Goal: Task Accomplishment & Management: Manage account settings

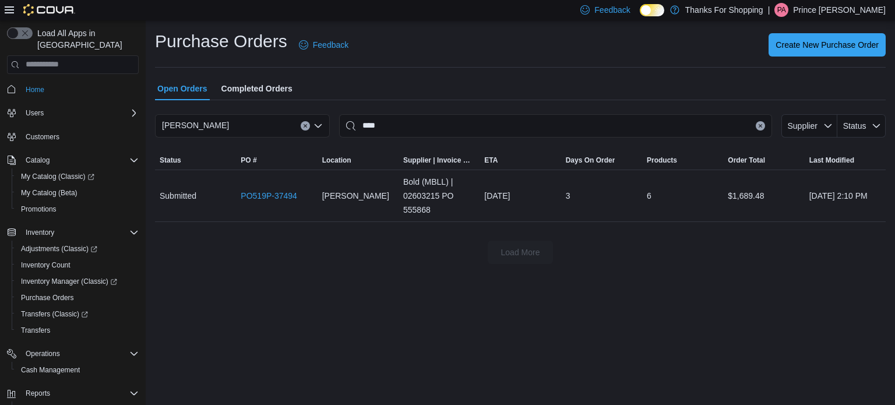
click at [855, 16] on p "Prince [PERSON_NAME]" at bounding box center [839, 10] width 93 height 14
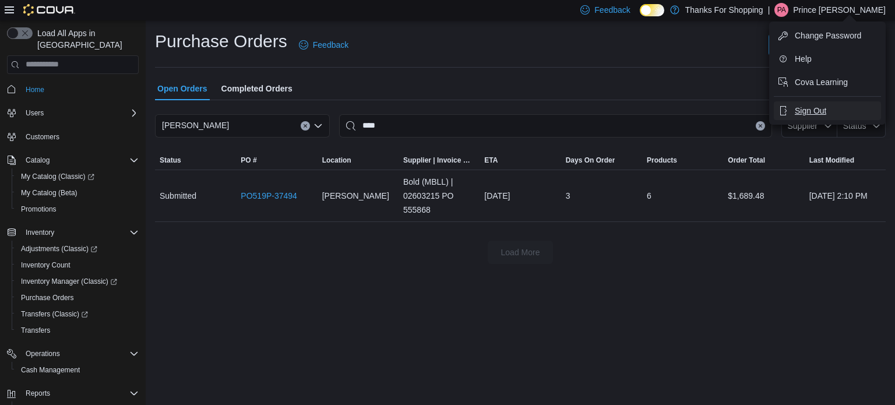
click at [821, 110] on span "Sign Out" at bounding box center [810, 111] width 31 height 12
